Goal: Information Seeking & Learning: Learn about a topic

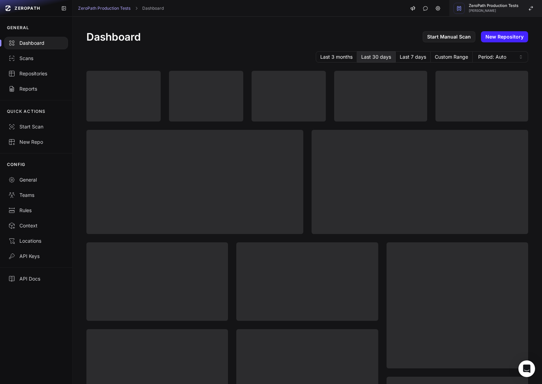
click at [504, 10] on span "[PERSON_NAME]" at bounding box center [494, 10] width 50 height 3
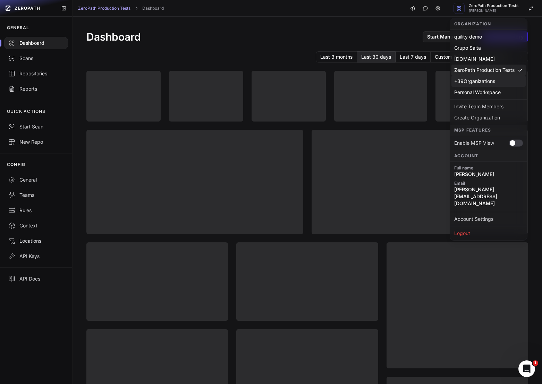
click at [481, 81] on div "+ 39 Organizations" at bounding box center [489, 81] width 74 height 11
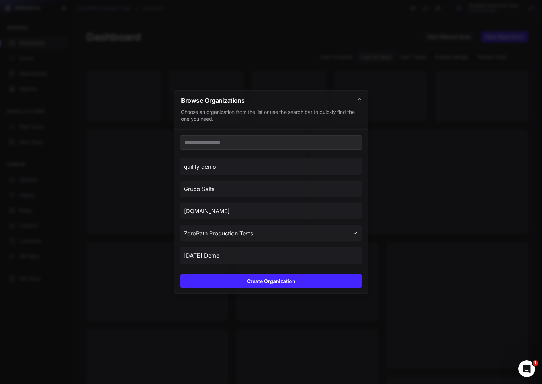
click at [279, 156] on div "quility demo Grupo Salta [DOMAIN_NAME] ZeroPath Production Tests [DATE] Demo [P…" at bounding box center [271, 199] width 194 height 139
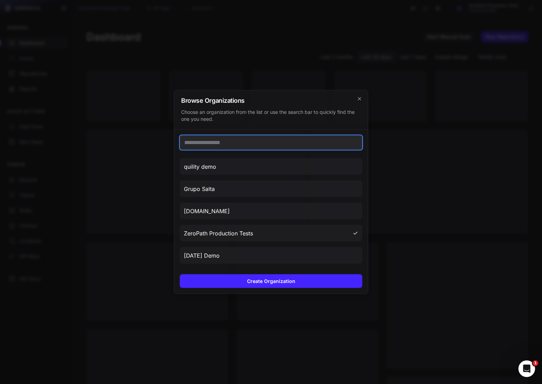
click at [255, 142] on input "text" at bounding box center [271, 142] width 183 height 15
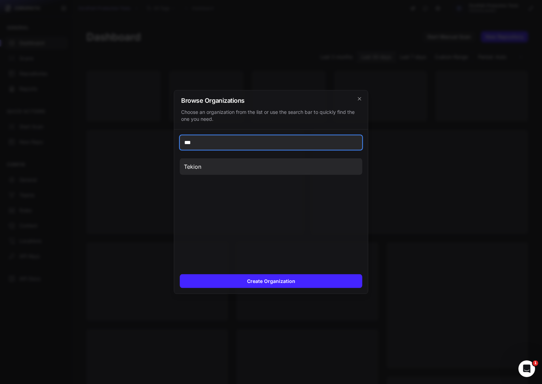
type input "***"
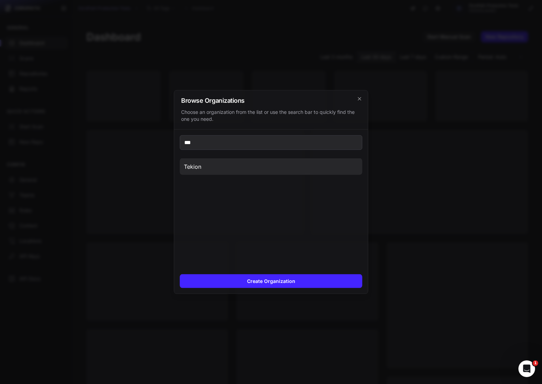
click at [226, 169] on button "Tekion" at bounding box center [271, 166] width 183 height 17
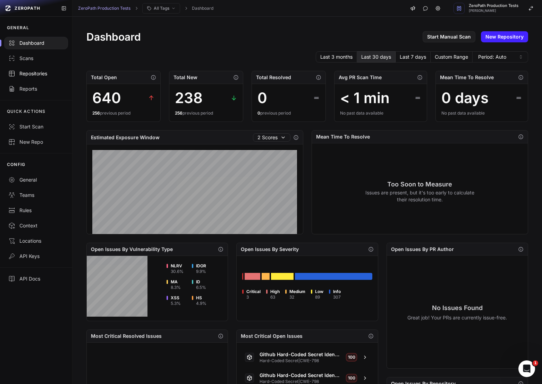
click at [32, 75] on div "Repositories" at bounding box center [36, 73] width 56 height 7
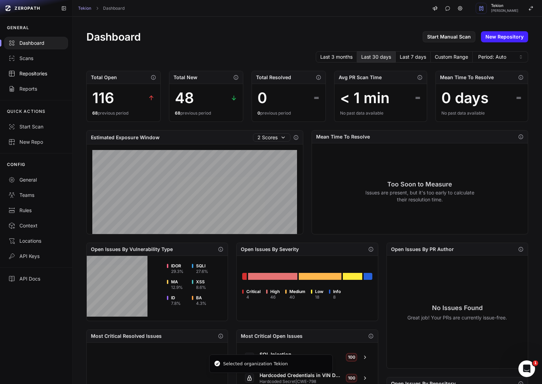
click at [32, 75] on div "Repositories" at bounding box center [36, 73] width 56 height 7
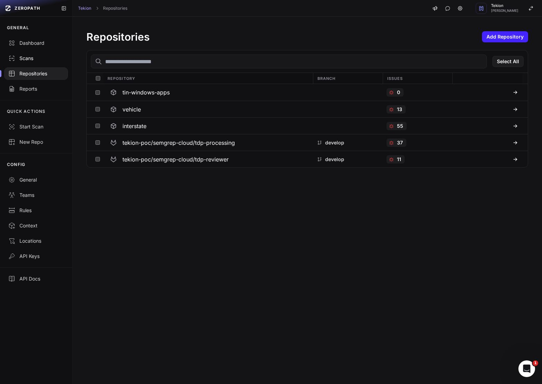
click at [28, 57] on div "Scans" at bounding box center [36, 58] width 56 height 7
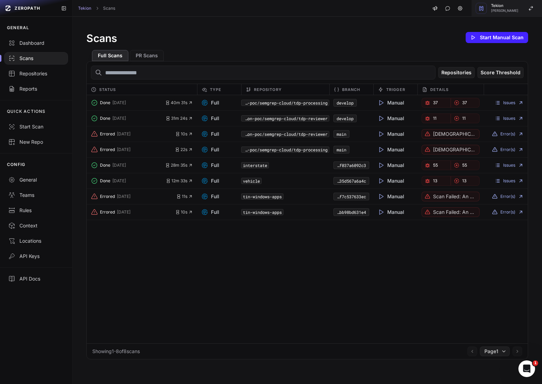
click at [511, 8] on div "Tekion [PERSON_NAME]" at bounding box center [504, 8] width 27 height 9
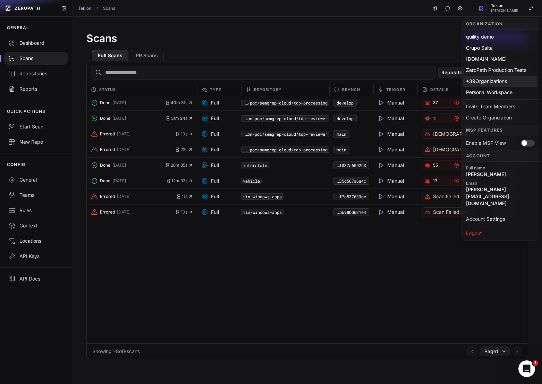
click at [500, 83] on div "+ 39 Organizations" at bounding box center [500, 81] width 74 height 11
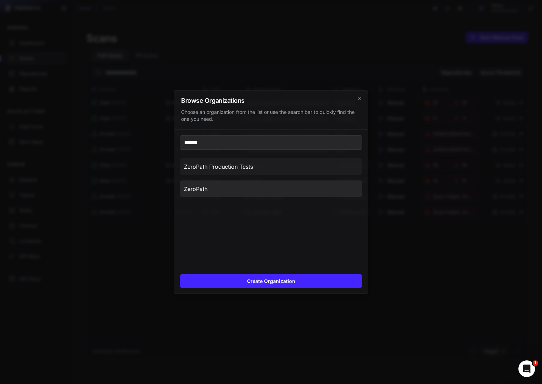
type input "******"
click at [235, 189] on button "ZeroPath" at bounding box center [271, 189] width 183 height 17
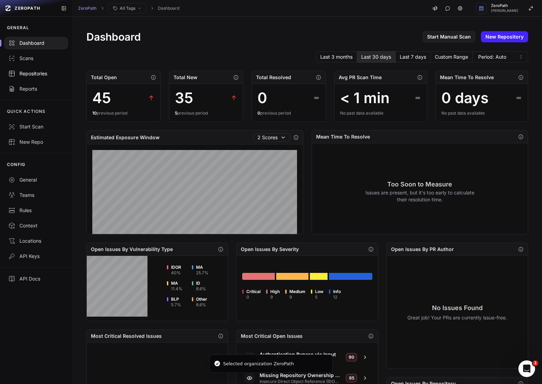
click at [41, 68] on link "Repositories" at bounding box center [36, 73] width 72 height 15
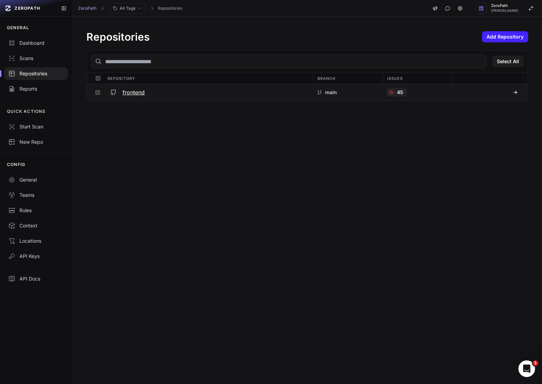
click at [138, 92] on h3 "frontend" at bounding box center [134, 92] width 22 height 8
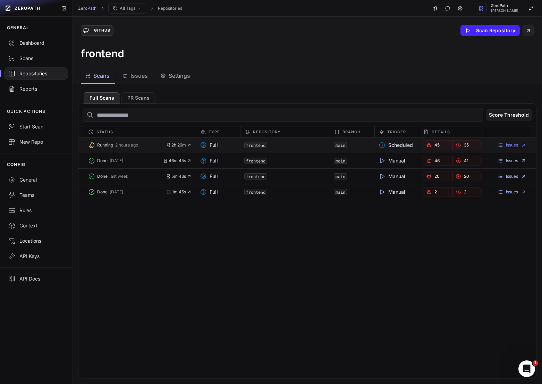
click at [509, 144] on link "Issues" at bounding box center [512, 145] width 29 height 6
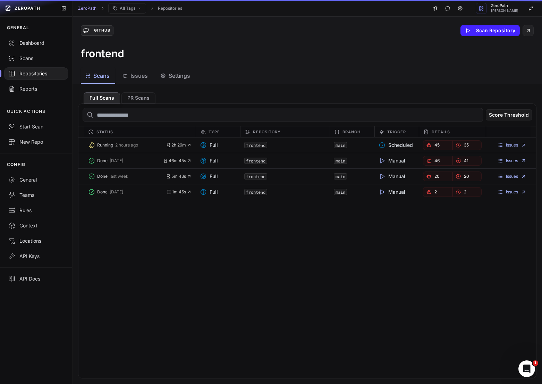
click at [105, 75] on span "Scans" at bounding box center [101, 76] width 16 height 8
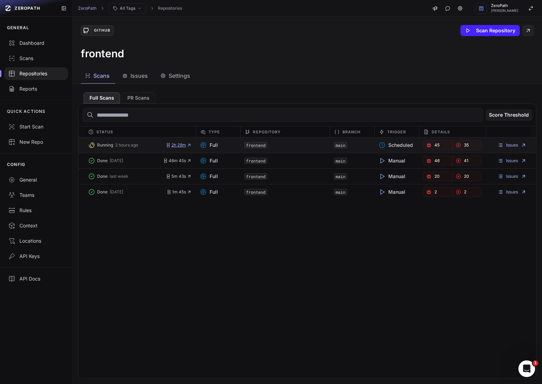
click at [180, 143] on span "2h 29m" at bounding box center [179, 145] width 26 height 6
